Goal: Transaction & Acquisition: Book appointment/travel/reservation

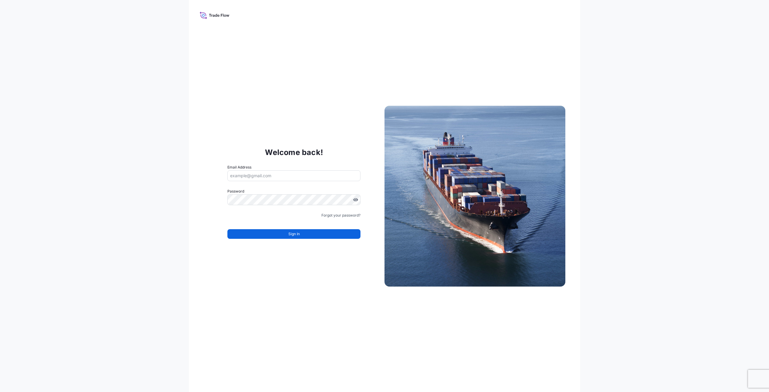
click at [210, 14] on icon at bounding box center [210, 15] width 2 height 3
click at [203, 15] on icon at bounding box center [203, 15] width 3 height 3
drag, startPoint x: 284, startPoint y: 175, endPoint x: 132, endPoint y: 171, distance: 151.8
click at [114, 178] on div "Welcome back! Email Address Password Must include: Upper & lower case letters S…" at bounding box center [384, 196] width 769 height 392
click at [274, 174] on input "Email Address" at bounding box center [293, 175] width 133 height 11
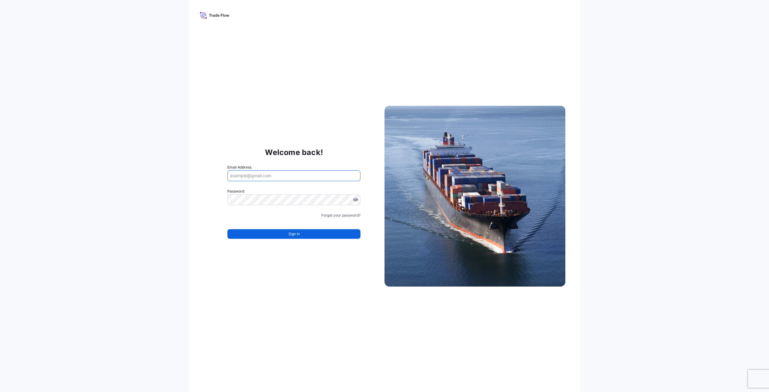
drag, startPoint x: 276, startPoint y: 176, endPoint x: 208, endPoint y: 176, distance: 67.3
click at [208, 176] on div "Welcome back! Email Address Password Must include: Upper & lower case letters S…" at bounding box center [293, 196] width 181 height 124
type input "[PERSON_NAME][EMAIL_ADDRESS][PERSON_NAME][DOMAIN_NAME]"
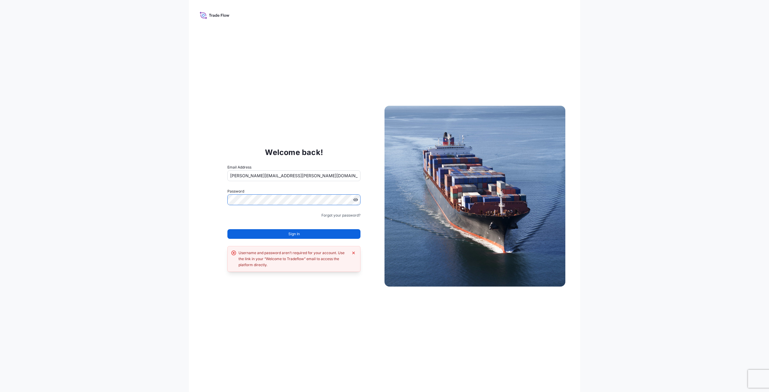
click at [136, 202] on div "Welcome back! Email Address vicki.coleman@bdpint.com Password Must include: Upp…" at bounding box center [384, 196] width 769 height 392
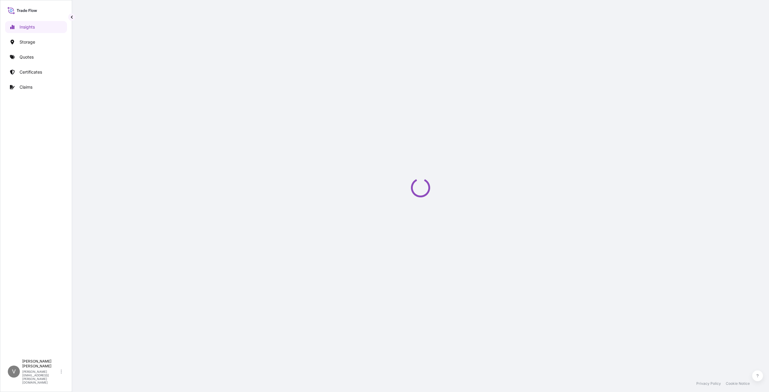
select select "2025"
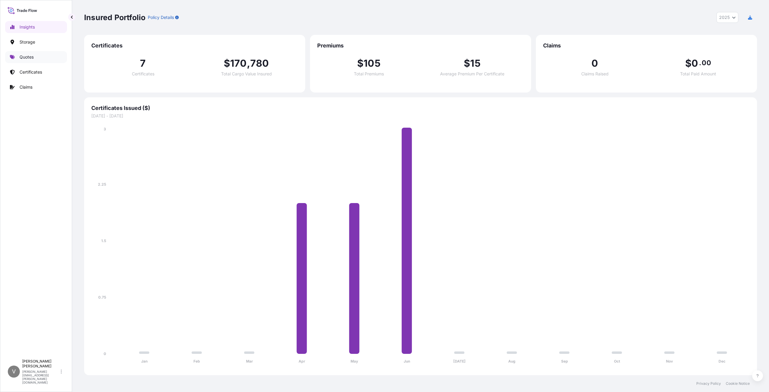
click at [26, 54] on p "Quotes" at bounding box center [27, 57] width 14 height 6
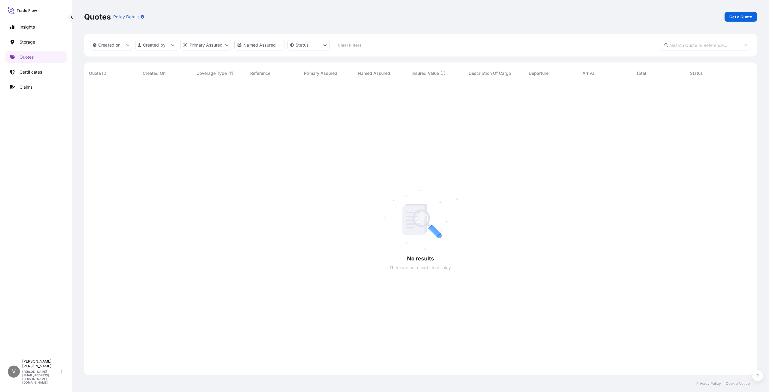
scroll to position [5, 5]
click at [748, 18] on p "Get a Quote" at bounding box center [741, 17] width 23 height 6
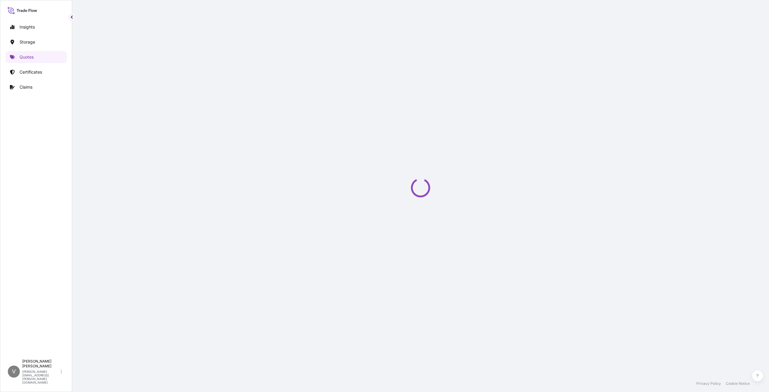
select select "Water"
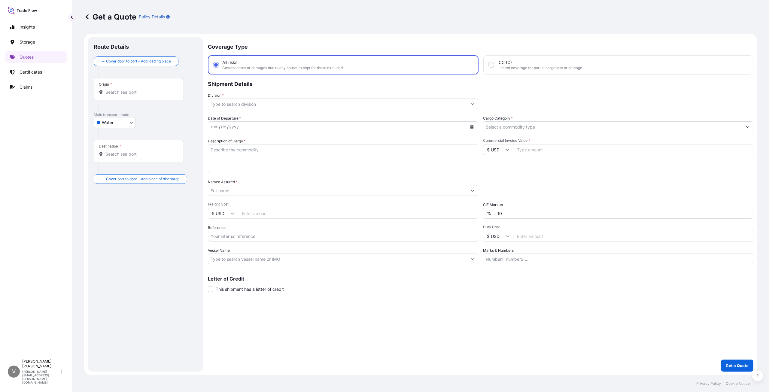
click at [224, 103] on input "Division *" at bounding box center [337, 104] width 259 height 11
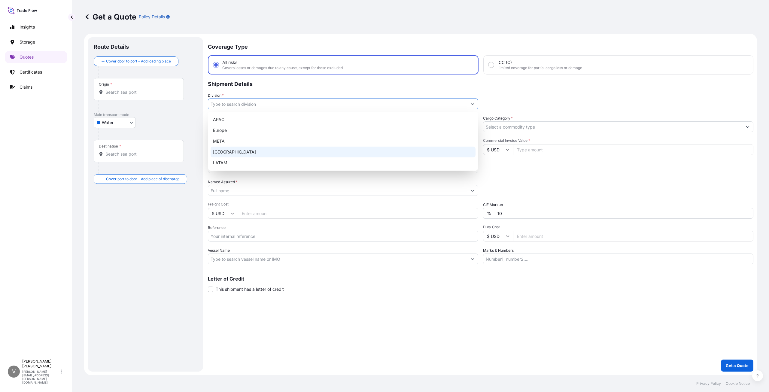
click at [229, 154] on div "North America" at bounding box center [343, 152] width 265 height 11
type input "North America"
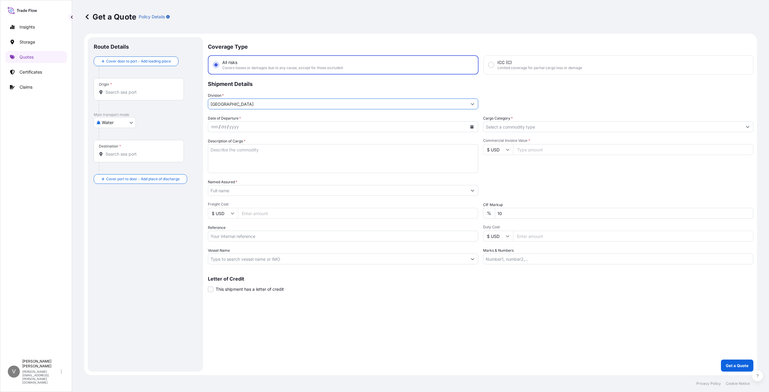
click at [260, 130] on div "mm / dd / yyyy" at bounding box center [337, 126] width 259 height 11
click at [239, 125] on div "mm / dd / yyyy" at bounding box center [337, 126] width 259 height 11
click at [221, 127] on div "dd" at bounding box center [224, 126] width 7 height 7
click at [219, 129] on div "/" at bounding box center [220, 126] width 2 height 7
click at [469, 124] on button "Calendar" at bounding box center [472, 127] width 10 height 10
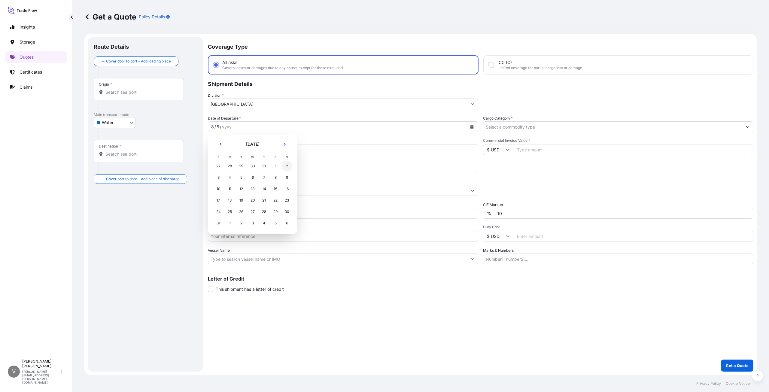
click at [288, 166] on div "2" at bounding box center [287, 166] width 11 height 11
click at [541, 127] on input "Cargo Category *" at bounding box center [613, 126] width 259 height 11
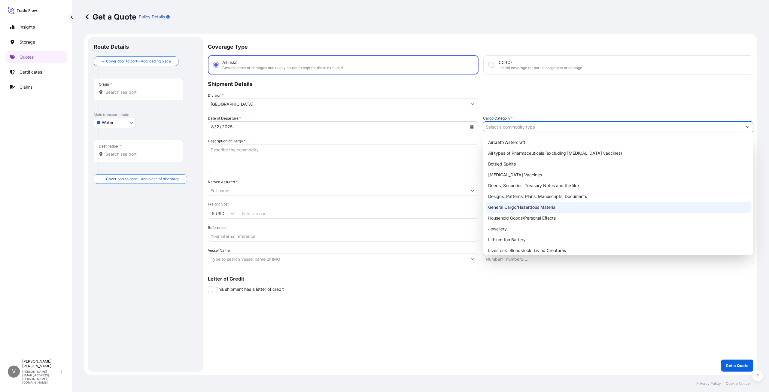
click at [543, 207] on div "General Cargo/Hazardous Material" at bounding box center [618, 207] width 265 height 11
type input "General Cargo/Hazardous Material"
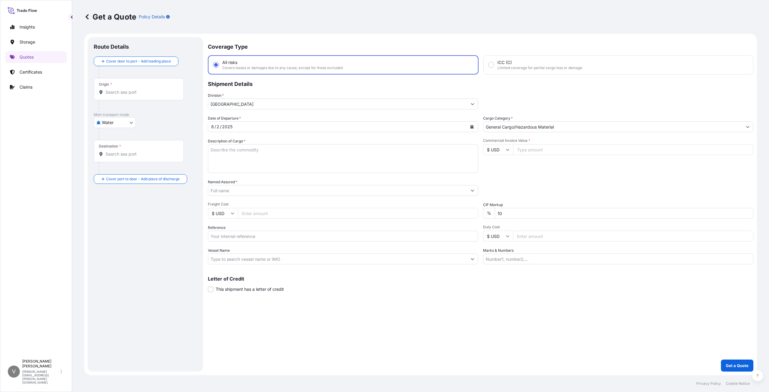
click at [243, 158] on textarea "Description of Cargo *" at bounding box center [343, 158] width 270 height 29
paste textarea "COAPUR 2501---17000KGS COAPUR 830 W---1000KGS CUSTOMER PO: 4515115377"
type textarea "COAPUR 2501---17000KGS COAPUR 830 W---1000KGS CUSTOMER PO: 4515115377"
click at [540, 149] on input "Commercial Invoice Value *" at bounding box center [633, 149] width 240 height 11
type input "17005.95"
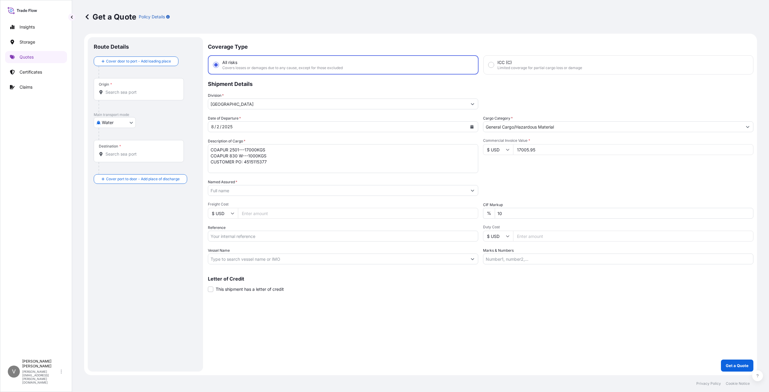
click at [237, 192] on input "Named Assured *" at bounding box center [337, 190] width 259 height 11
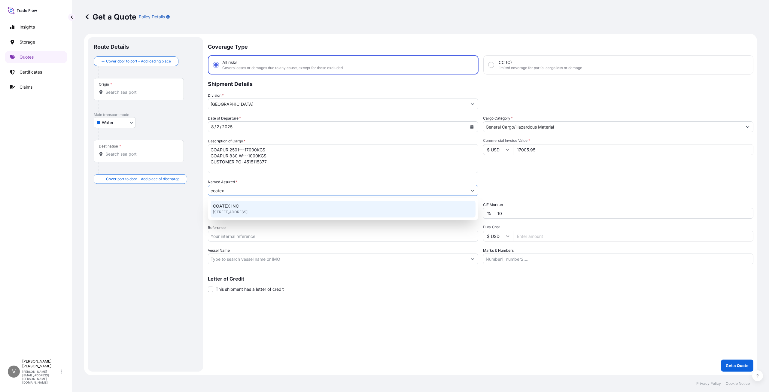
click at [230, 208] on span "COATEX INC" at bounding box center [226, 206] width 26 height 6
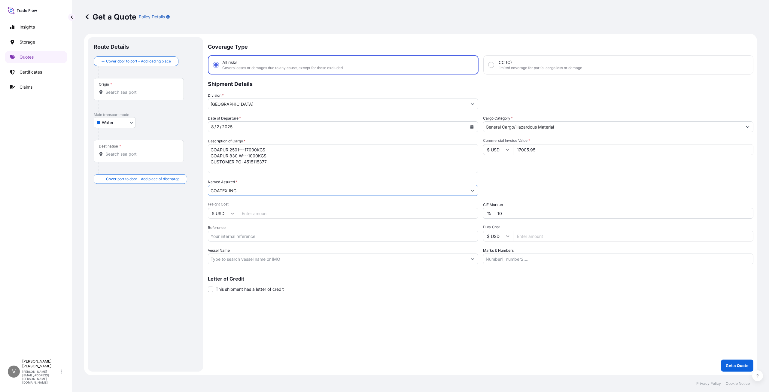
type input "COATEX INC"
click at [277, 214] on input "Freight Cost" at bounding box center [358, 213] width 240 height 11
click at [285, 239] on input "Reference" at bounding box center [343, 236] width 270 height 11
click at [267, 235] on input "Reference" at bounding box center [343, 236] width 270 height 11
paste input "10920833373"
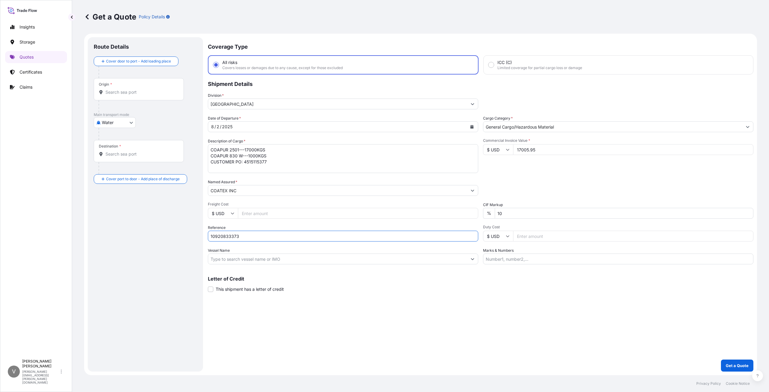
type input "10920833373"
click at [325, 258] on input "Vessel Name" at bounding box center [337, 259] width 259 height 11
click at [226, 258] on input "Vessel Name" at bounding box center [337, 259] width 259 height 11
paste input "CMA CGM SYMI"
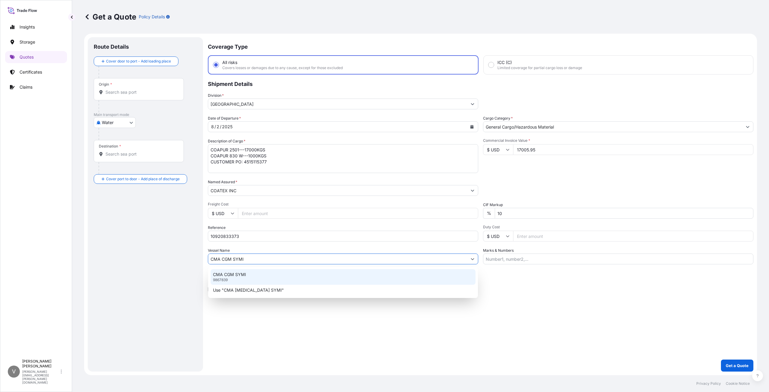
click at [225, 278] on p "9867839" at bounding box center [220, 280] width 15 height 5
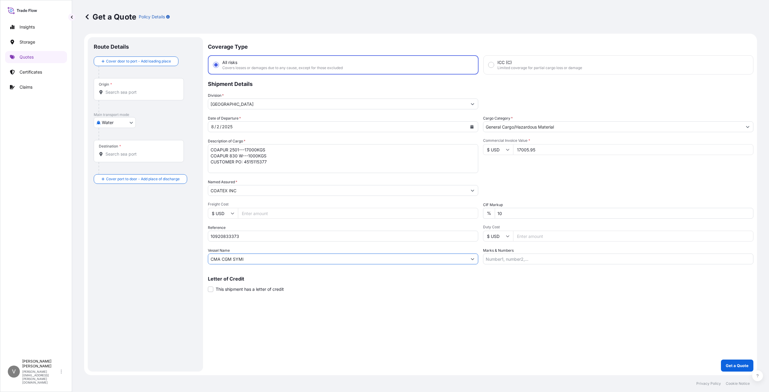
type input "CMA CGM SYMI"
click at [114, 90] on input "Origin *" at bounding box center [140, 92] width 71 height 6
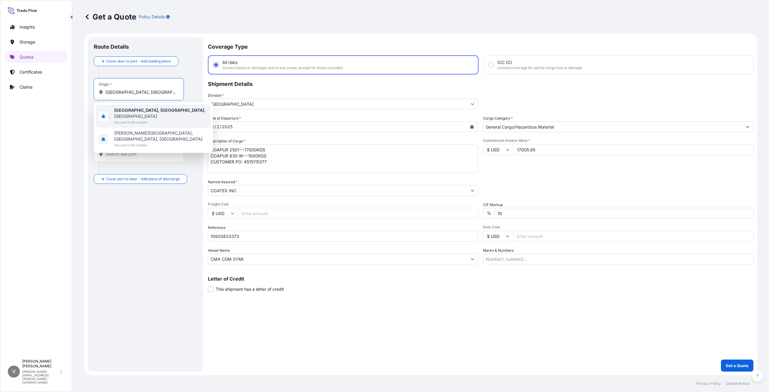
click at [118, 108] on b "Charleston, SC" at bounding box center [159, 110] width 90 height 5
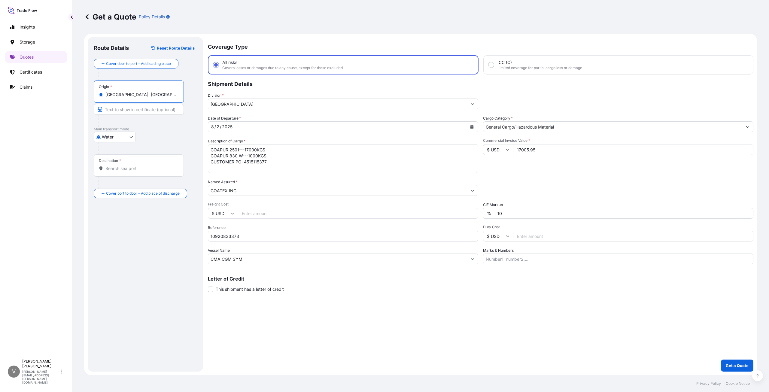
type input "Charleston, SC, USA"
click at [120, 122] on span "Any port in this location" at bounding box center [161, 125] width 94 height 6
click at [114, 166] on input "Destination *" at bounding box center [140, 169] width 71 height 6
paste input "JAKARTA"
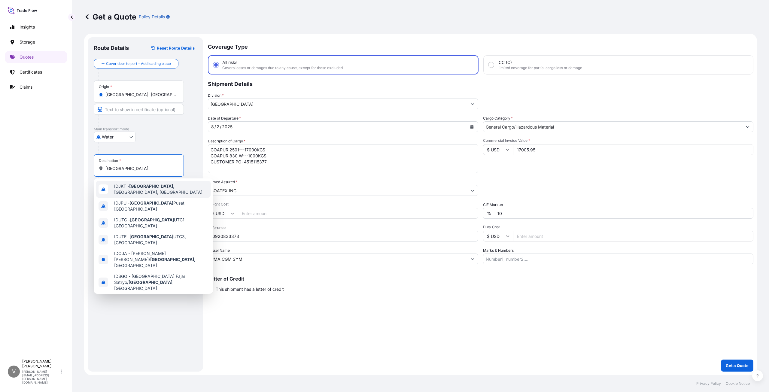
click at [133, 184] on div "IDJKT - Jakarta , Java, Indonesia" at bounding box center [153, 189] width 114 height 17
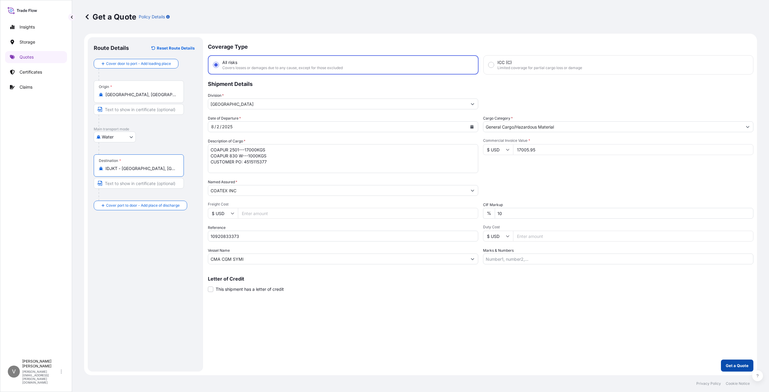
type input "IDJKT - Jakarta, Java, Indonesia"
click at [740, 363] on p "Get a Quote" at bounding box center [737, 366] width 23 height 6
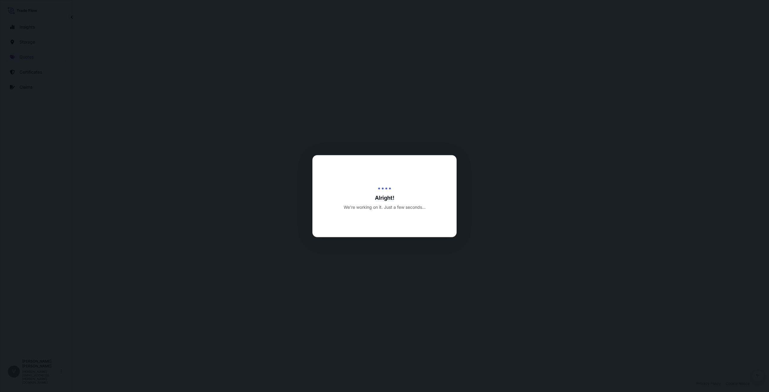
select select "Water"
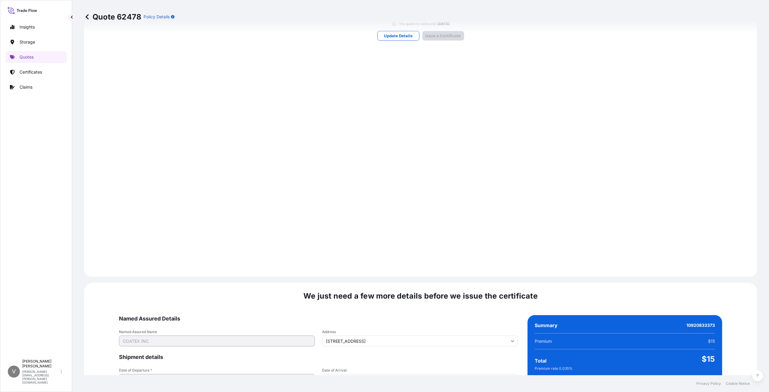
scroll to position [739, 0]
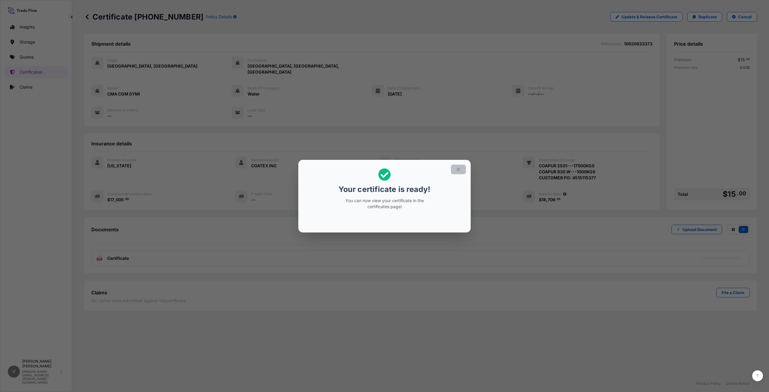
click at [459, 169] on icon "button" at bounding box center [458, 169] width 5 height 5
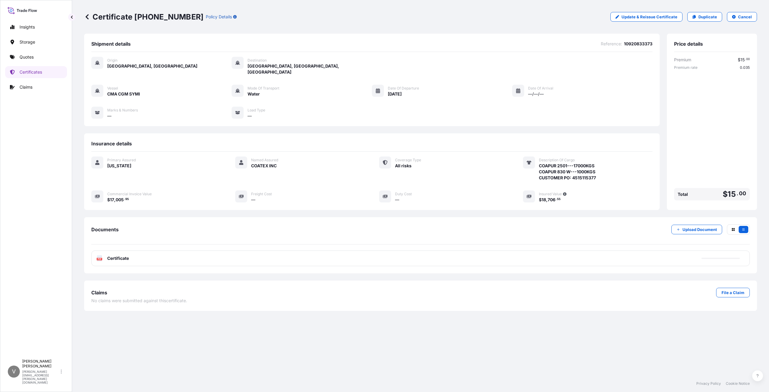
click at [118, 255] on span "Certificate" at bounding box center [118, 258] width 22 height 6
click at [29, 58] on p "Quotes" at bounding box center [27, 57] width 14 height 6
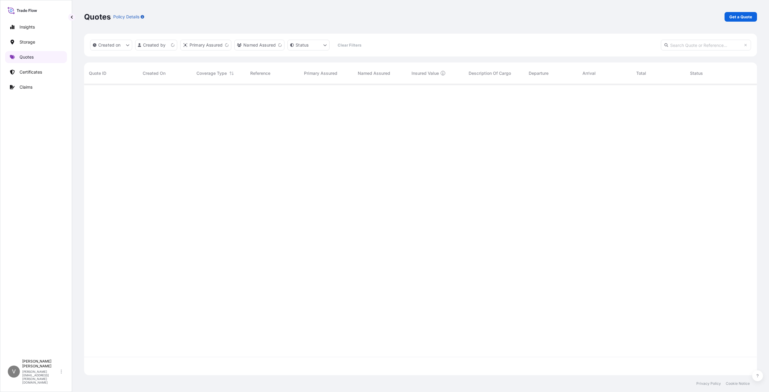
scroll to position [290, 668]
click at [738, 15] on p "Get a Quote" at bounding box center [741, 17] width 23 height 6
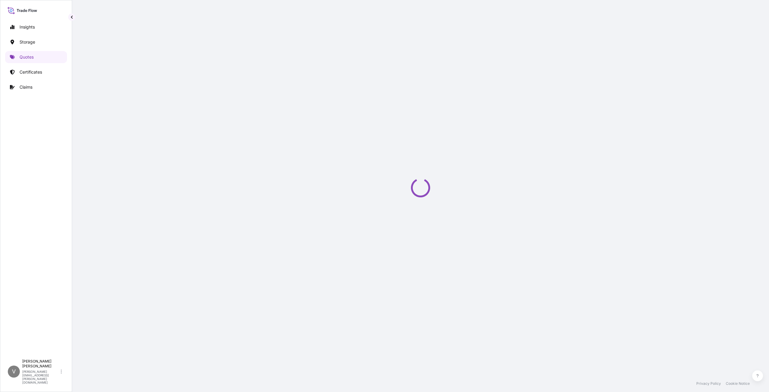
select select "Water"
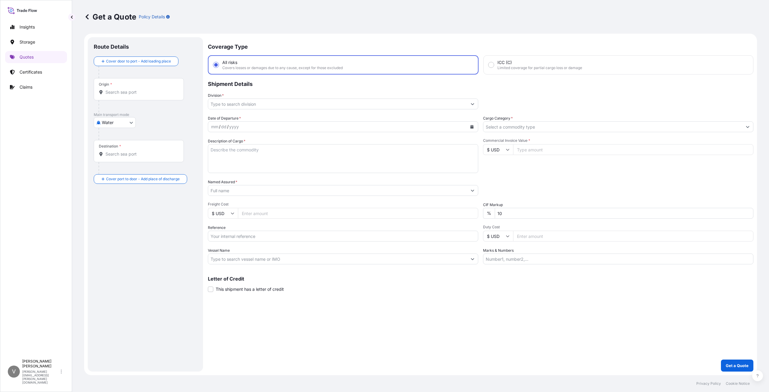
click at [235, 105] on input "Division *" at bounding box center [337, 104] width 259 height 11
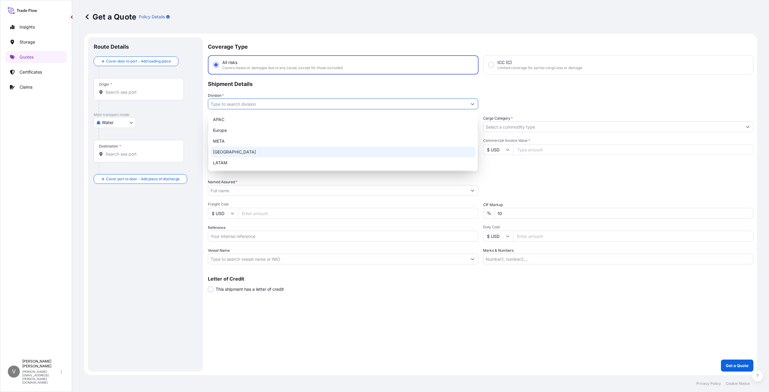
click at [221, 152] on div "North America" at bounding box center [343, 152] width 265 height 11
type input "North America"
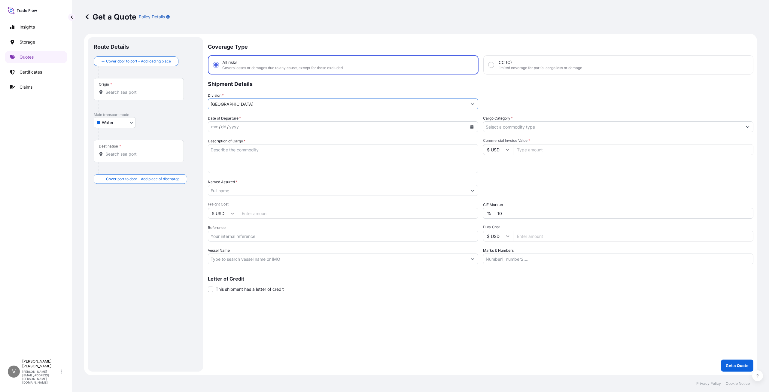
click at [245, 126] on div "mm / dd / yyyy" at bounding box center [337, 126] width 259 height 11
click at [475, 124] on button "Calendar" at bounding box center [472, 127] width 10 height 10
click at [262, 177] on div "7" at bounding box center [264, 177] width 11 height 11
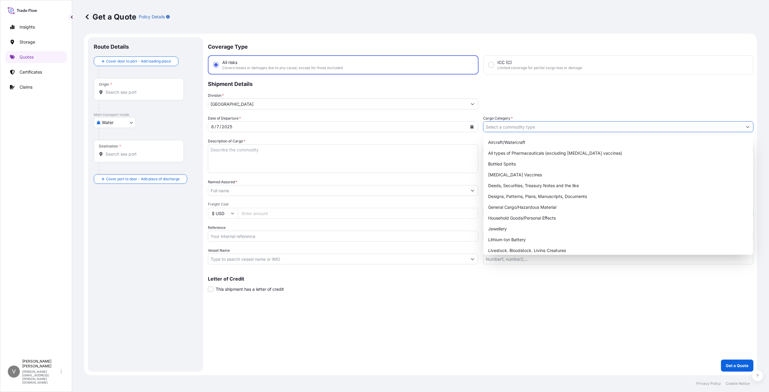
click at [523, 128] on input "Cargo Category *" at bounding box center [613, 126] width 259 height 11
click at [499, 208] on div "General Cargo/Hazardous Material" at bounding box center [618, 207] width 265 height 11
type input "General Cargo/Hazardous Material"
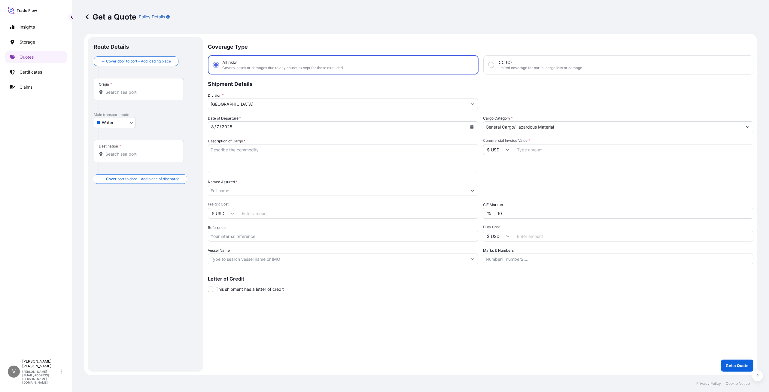
click at [274, 159] on textarea "Description of Cargo *" at bounding box center [343, 158] width 270 height 29
paste textarea "COAPUR 2501-----18000KGS HS CODE: 390950 PO:4500044932"
type textarea "COAPUR 2501-----18000KGS HS CODE: 390950 PO:4500044932"
click at [539, 149] on input "Commercial Invoice Value *" at bounding box center [633, 149] width 240 height 11
paste input "26009.00"
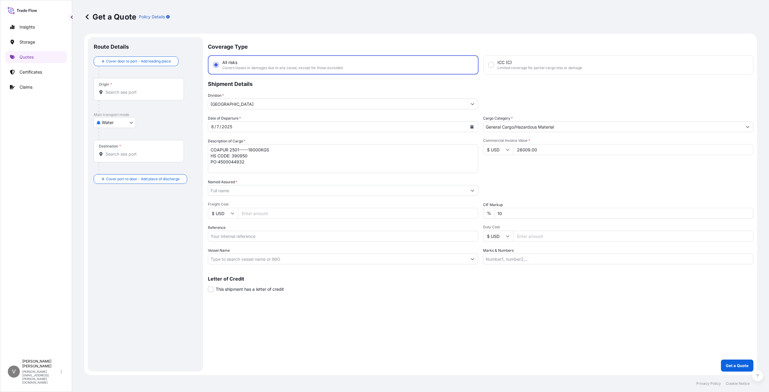
type input "26009.00"
click at [224, 191] on input "Named Assured *" at bounding box center [337, 190] width 259 height 11
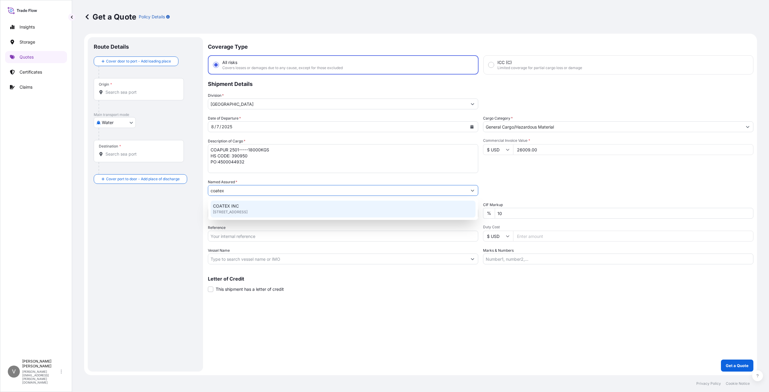
click at [227, 205] on span "COATEX INC" at bounding box center [226, 206] width 26 height 6
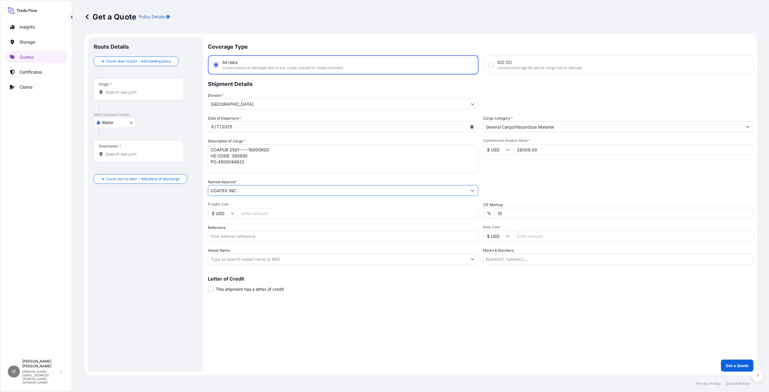
type input "COATEX INC"
click at [253, 238] on input "Reference" at bounding box center [343, 236] width 270 height 11
click at [245, 234] on input "Reference" at bounding box center [343, 236] width 270 height 11
paste input "10620847735"
type input "10620847735"
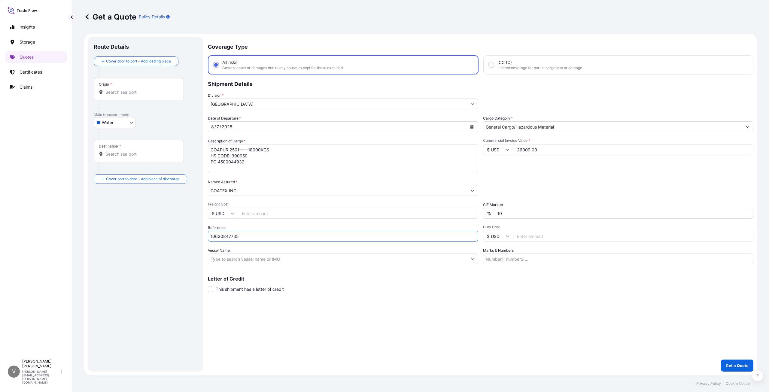
click at [232, 257] on input "Vessel Name" at bounding box center [337, 259] width 259 height 11
paste input "CMA CGM ABU DHABI"
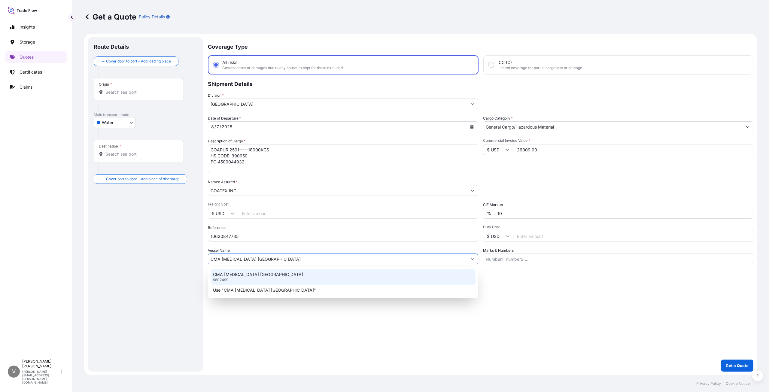
click at [231, 274] on p "CMA CGM ABU DHABI" at bounding box center [258, 275] width 90 height 6
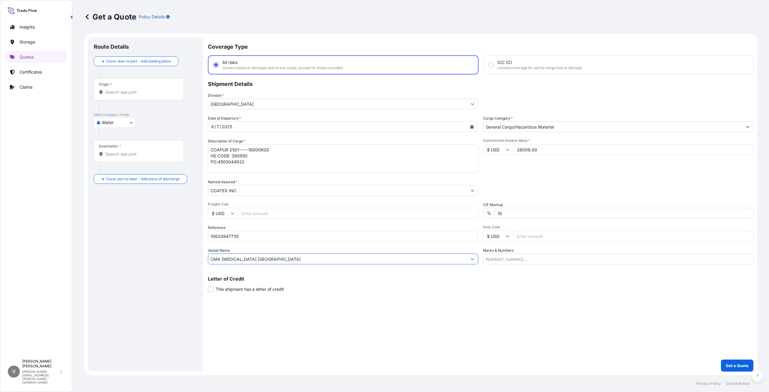
type input "CMA CGM ABU DHABI"
click at [137, 93] on input "Origin *" at bounding box center [140, 92] width 71 height 6
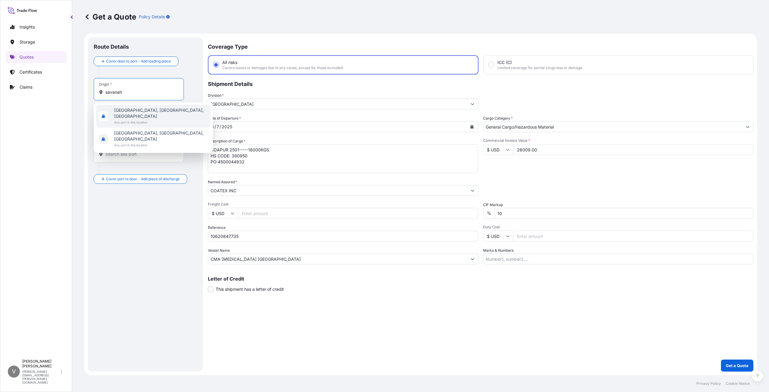
click at [129, 119] on span "Any port in this location" at bounding box center [161, 122] width 94 height 6
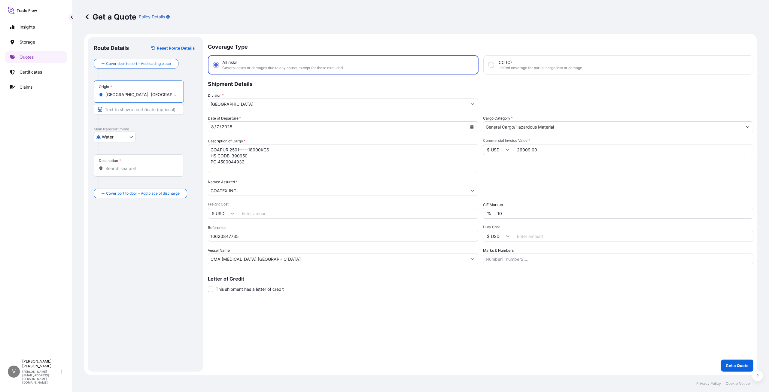
type input "Savannah, GA, USA"
click at [116, 168] on input "Destination *" at bounding box center [140, 169] width 71 height 6
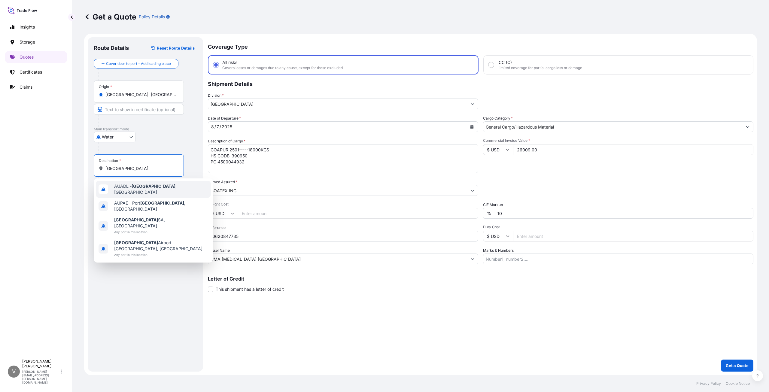
click at [126, 190] on span "AUADL - Adelaide , Australia" at bounding box center [161, 189] width 94 height 12
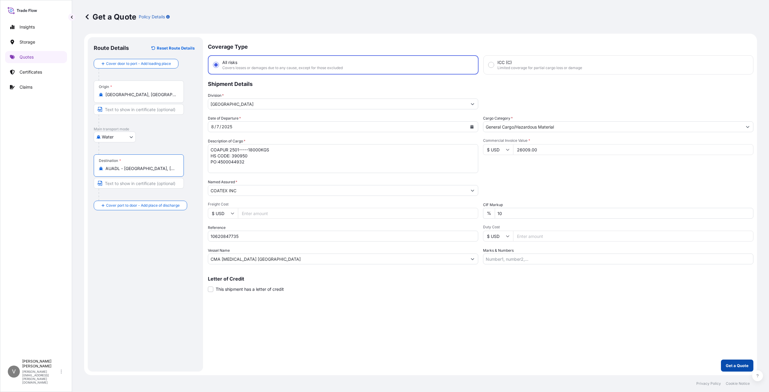
type input "AUADL - Adelaide, Australia"
click at [731, 366] on p "Get a Quote" at bounding box center [737, 366] width 23 height 6
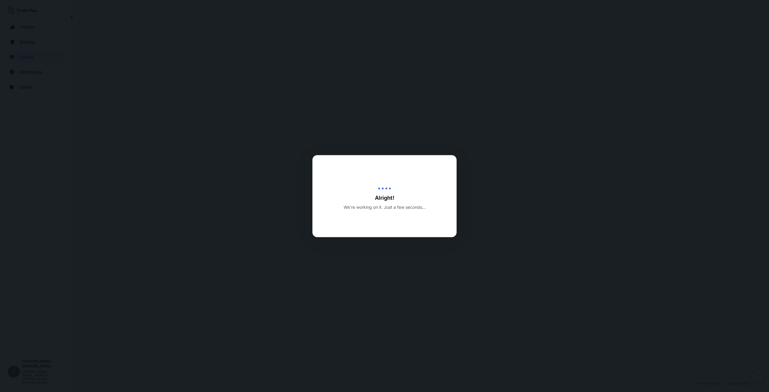
select select "Water"
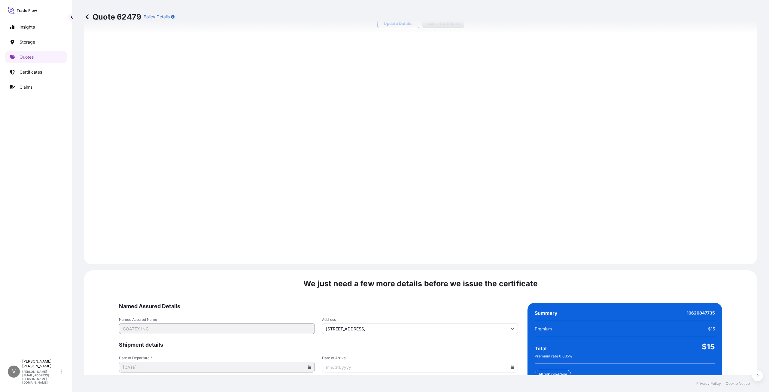
scroll to position [739, 0]
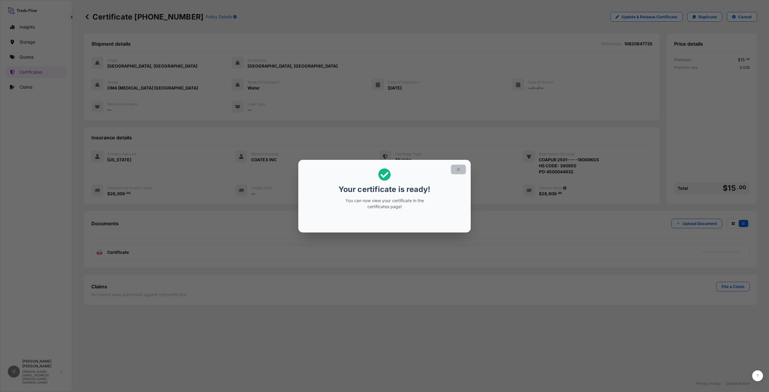
click at [456, 170] on icon "button" at bounding box center [458, 169] width 5 height 5
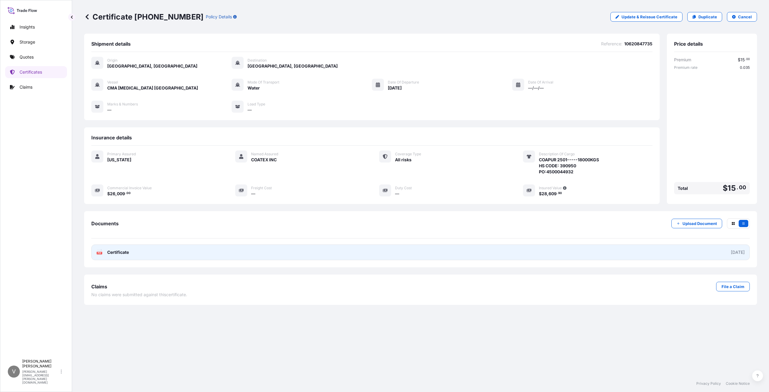
click at [113, 252] on span "Certificate" at bounding box center [118, 252] width 22 height 6
